Goal: Find contact information: Find contact information

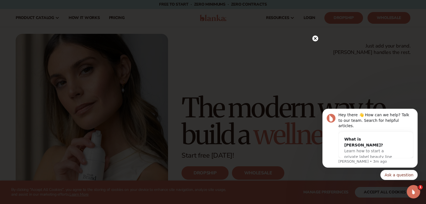
click at [313, 38] on circle at bounding box center [315, 39] width 6 height 6
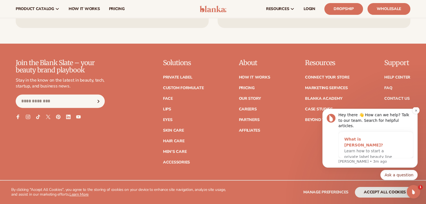
scroll to position [2359, 0]
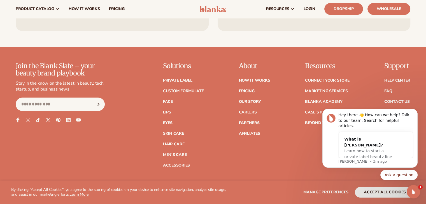
click at [18, 118] on icon at bounding box center [18, 120] width 3 height 5
click at [384, 193] on body "Hey there 👋 How can we help? Talk to our team. Search for helpful articles. Wha…" at bounding box center [369, 155] width 107 height 90
click at [370, 191] on body "Hey there 👋 How can we help? Talk to our team. Search for helpful articles. Wha…" at bounding box center [369, 155] width 107 height 90
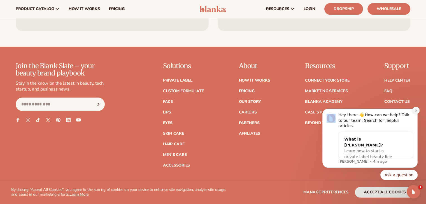
click at [413, 113] on button "Dismiss notification" at bounding box center [415, 110] width 7 height 7
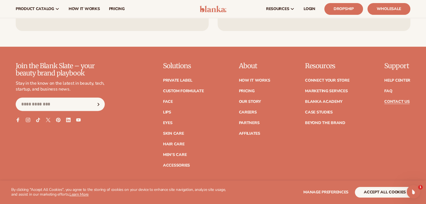
click at [397, 100] on link "Contact Us" at bounding box center [396, 102] width 25 height 4
click at [317, 90] on link "Marketing services" at bounding box center [326, 91] width 43 height 4
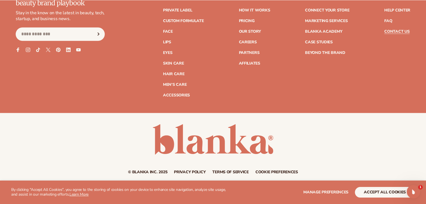
scroll to position [536, 0]
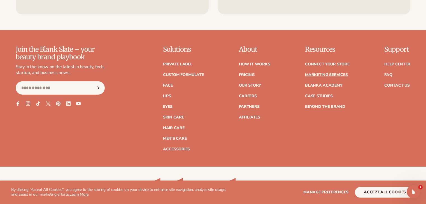
scroll to position [1287, 0]
